Goal: Use online tool/utility: Utilize a website feature to perform a specific function

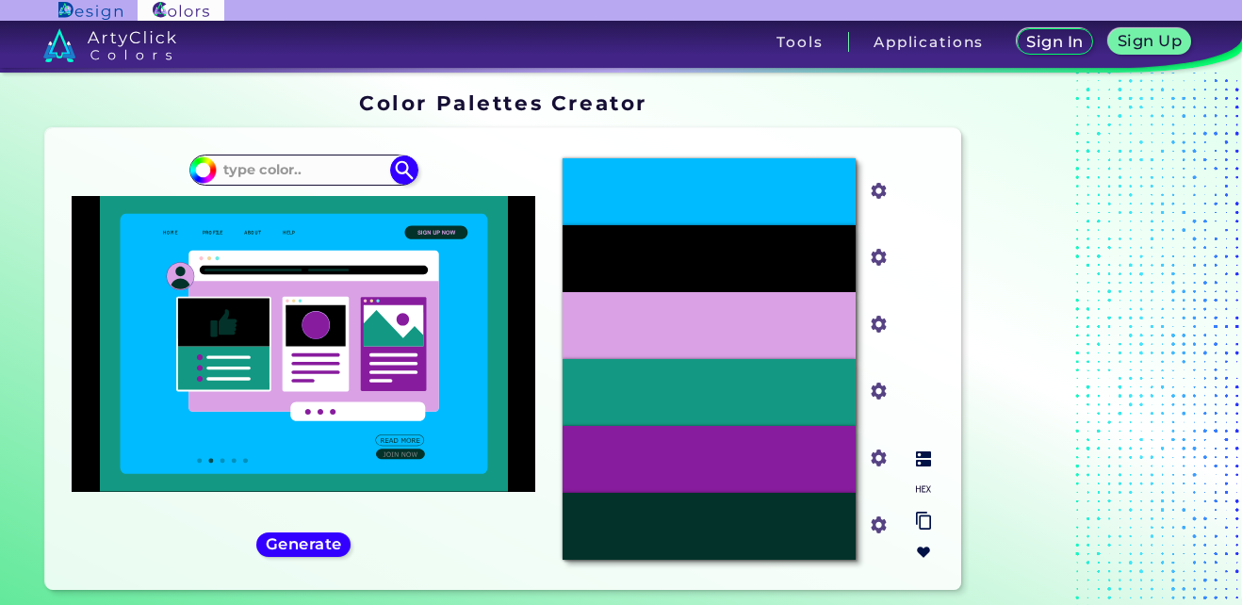
click at [873, 259] on input "#000000" at bounding box center [875, 256] width 24 height 24
drag, startPoint x: 781, startPoint y: 510, endPoint x: 534, endPoint y: 544, distance: 250.2
click at [534, 544] on div "#000000" at bounding box center [303, 358] width 487 height 431
click at [873, 250] on input "#000000" at bounding box center [875, 256] width 24 height 24
type input "#fe9aec"
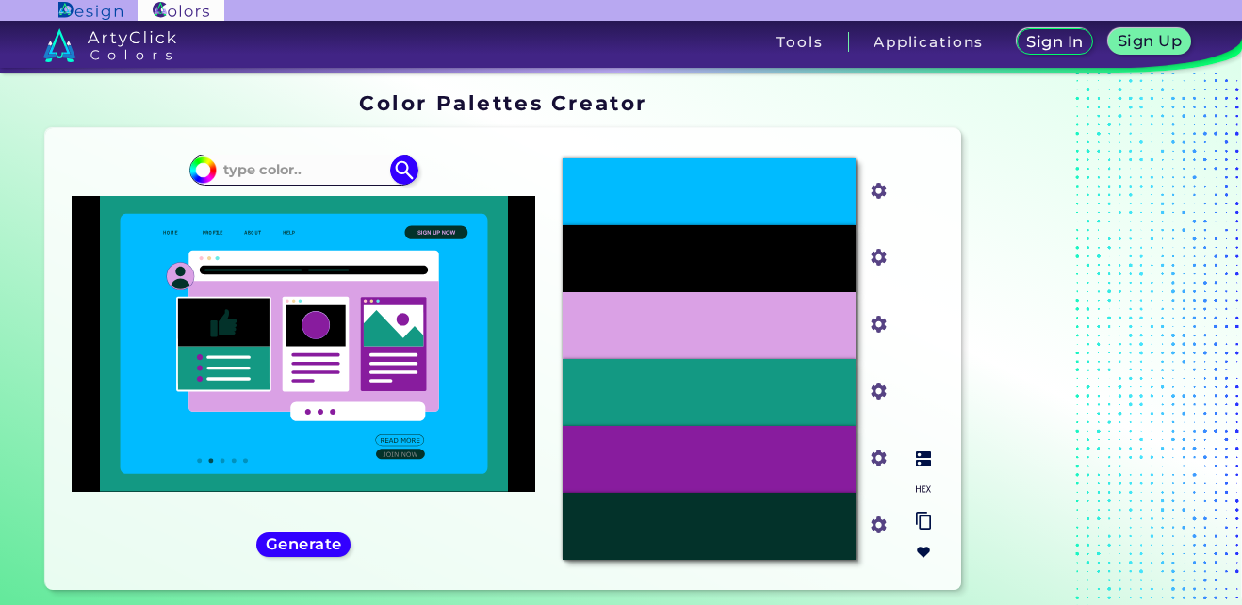
type input "#fe9aec"
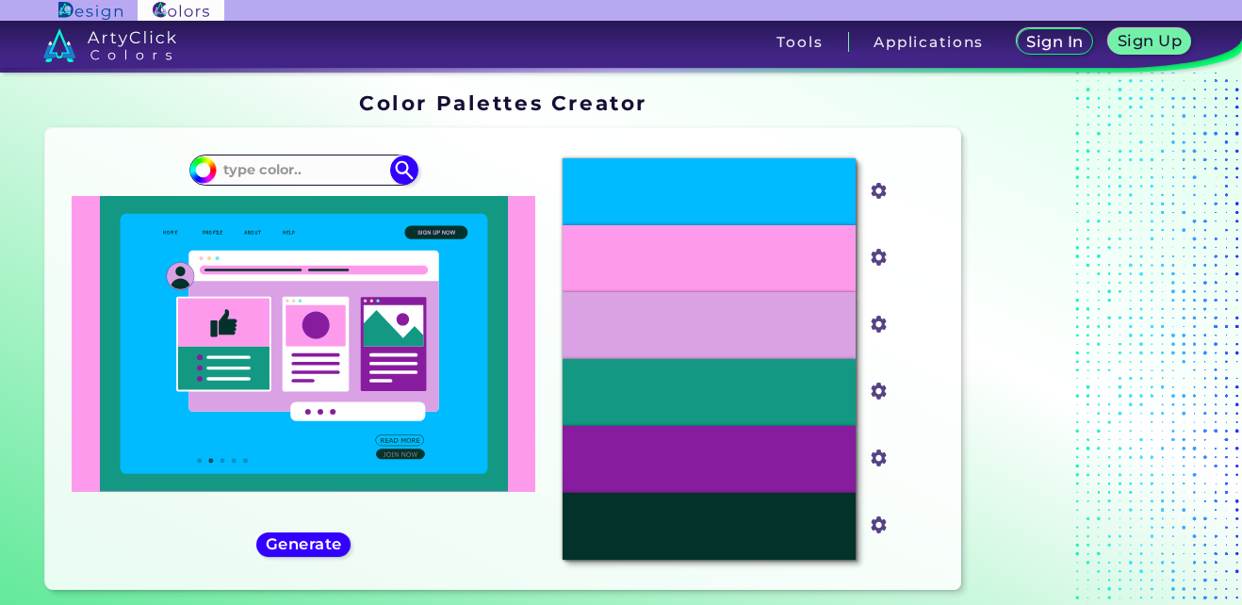
click at [1024, 233] on ins at bounding box center [1087, 345] width 236 height 520
click at [874, 324] on input "#daa1e5" at bounding box center [875, 323] width 24 height 24
click at [879, 204] on img at bounding box center [879, 191] width 25 height 25
click at [884, 195] on input "#00bbff" at bounding box center [875, 189] width 24 height 24
type input "#0fb0eb"
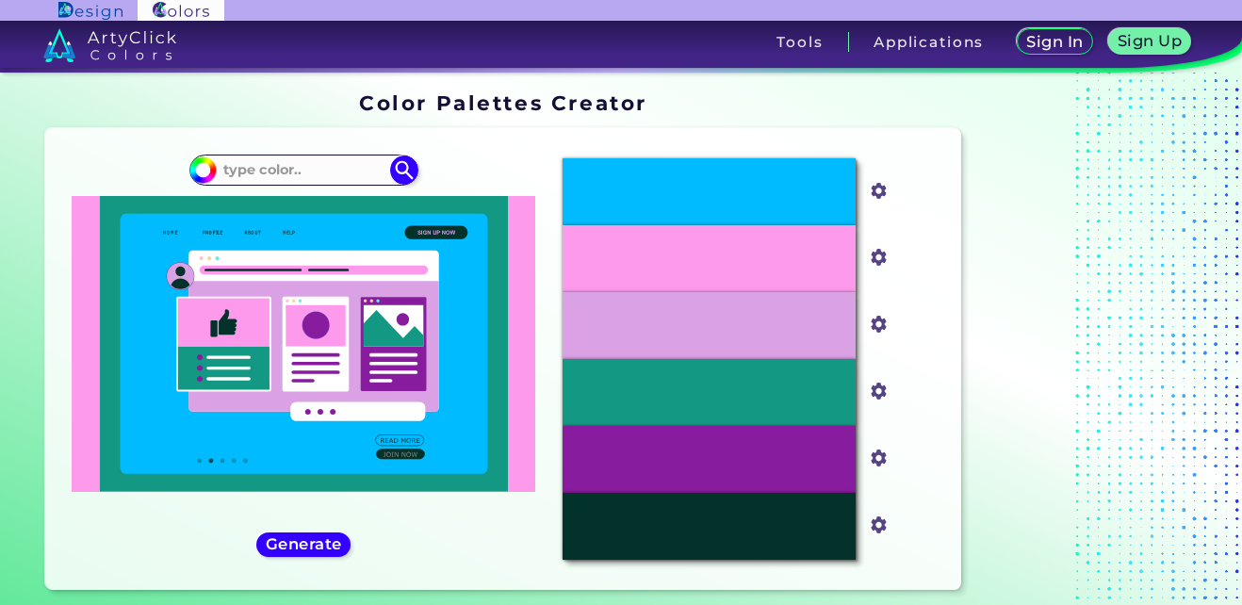
click at [1095, 201] on ins at bounding box center [1087, 345] width 236 height 520
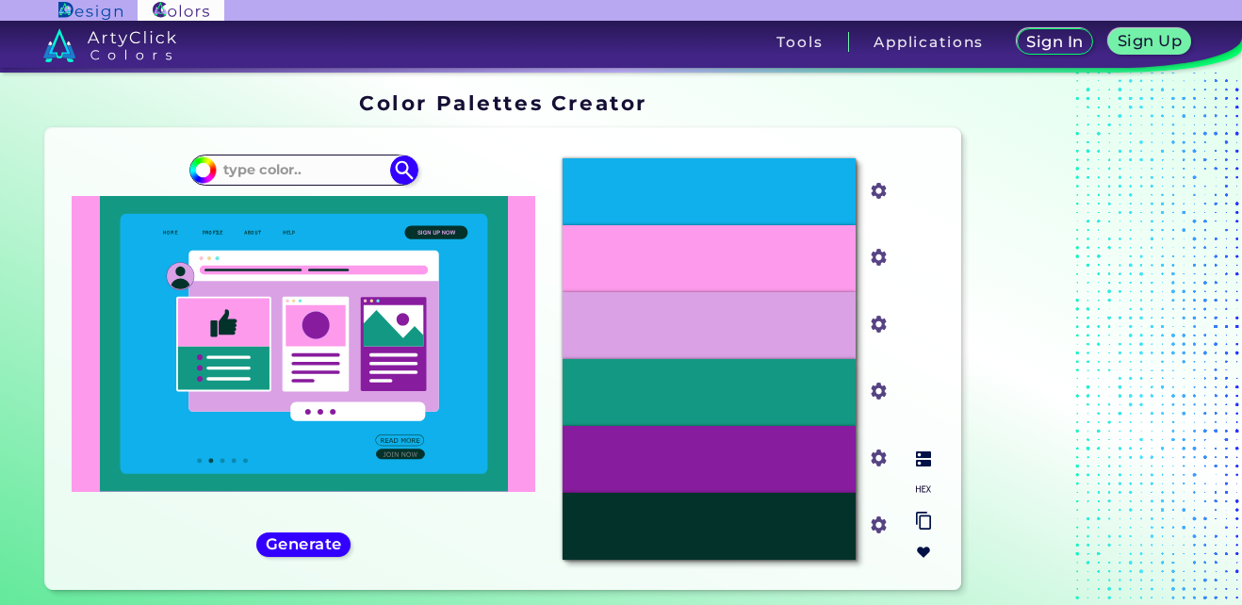
click at [874, 261] on input "#fe9aec" at bounding box center [875, 256] width 24 height 24
click at [876, 258] on input "#fe9aec" at bounding box center [875, 256] width 24 height 24
type input "#02ccfe"
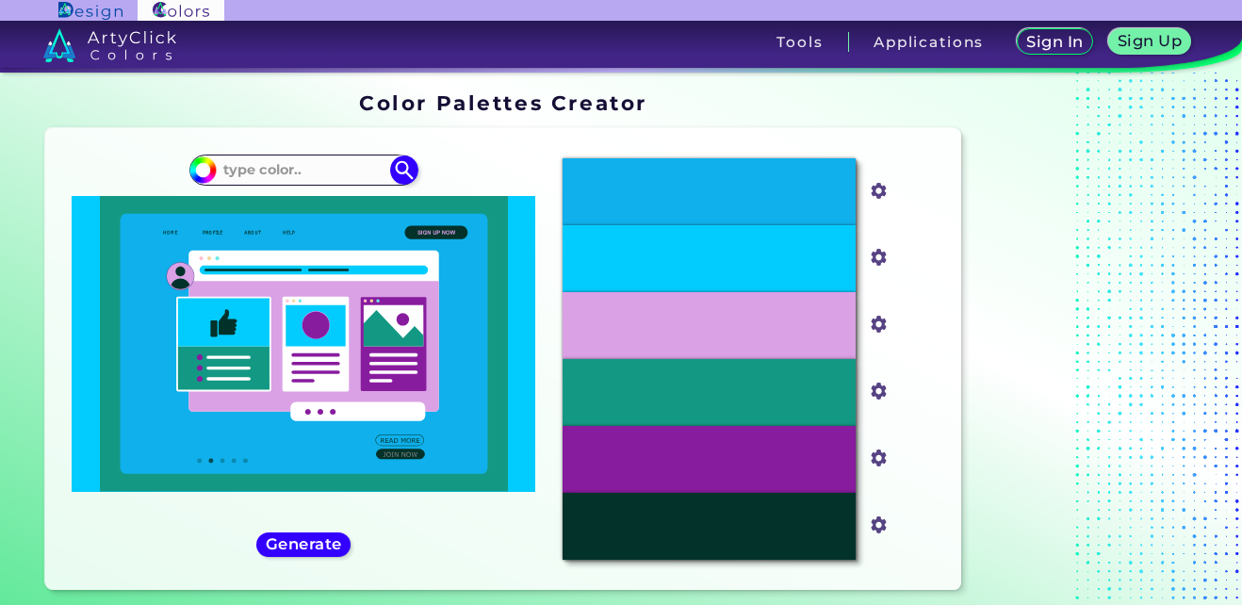
click at [1101, 472] on ins at bounding box center [1087, 345] width 236 height 520
click at [878, 321] on input "#daa1e5" at bounding box center [875, 323] width 24 height 24
type input "#fec8e2"
